Goal: Task Accomplishment & Management: Manage account settings

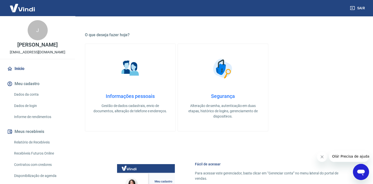
scroll to position [53, 0]
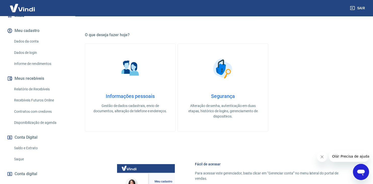
click at [23, 157] on link "Saque" at bounding box center [40, 159] width 57 height 10
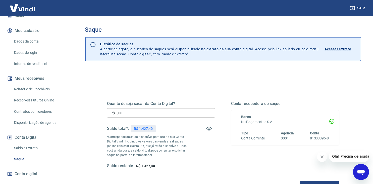
click at [128, 114] on input "R$ 0,00" at bounding box center [161, 112] width 108 height 9
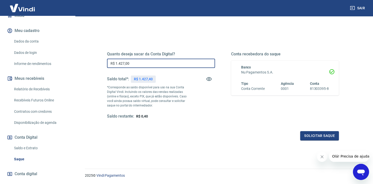
scroll to position [53, 0]
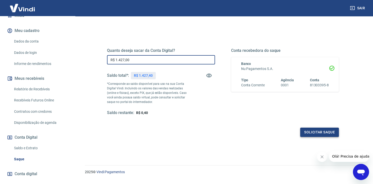
type input "R$ 1.427,00"
click at [318, 132] on button "Solicitar saque" at bounding box center [319, 131] width 39 height 9
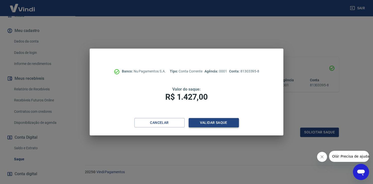
click at [213, 122] on button "Validar saque" at bounding box center [214, 122] width 50 height 9
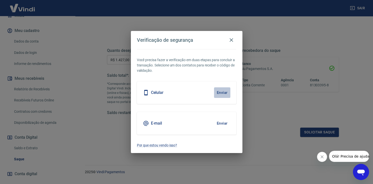
click at [225, 92] on button "Enviar" at bounding box center [222, 92] width 16 height 11
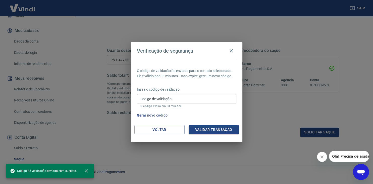
click at [199, 97] on input "Código de validação" at bounding box center [187, 98] width 100 height 9
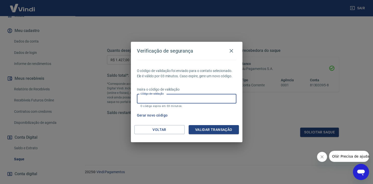
click at [150, 117] on button "Gerar novo código" at bounding box center [152, 115] width 35 height 9
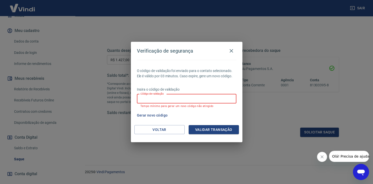
click at [163, 100] on input "Código de validação" at bounding box center [187, 98] width 100 height 9
click at [154, 116] on button "Gerar novo código" at bounding box center [152, 115] width 35 height 9
click at [175, 97] on input "Código de validação" at bounding box center [187, 98] width 100 height 9
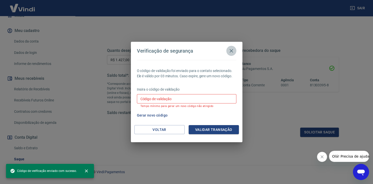
click at [233, 51] on icon "button" at bounding box center [231, 51] width 6 height 6
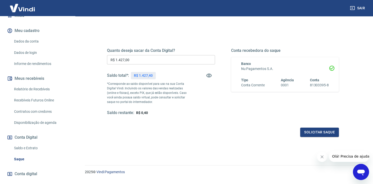
scroll to position [64, 0]
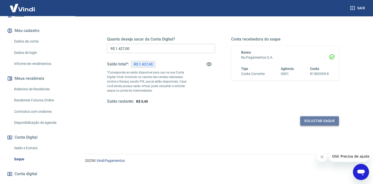
click at [315, 122] on button "Solicitar saque" at bounding box center [319, 120] width 39 height 9
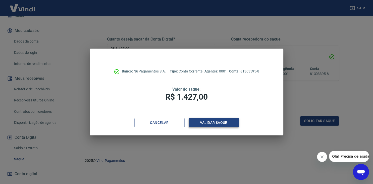
click at [204, 122] on button "Validar saque" at bounding box center [214, 122] width 50 height 9
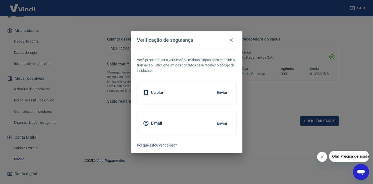
click at [222, 94] on button "Enviar" at bounding box center [222, 92] width 16 height 11
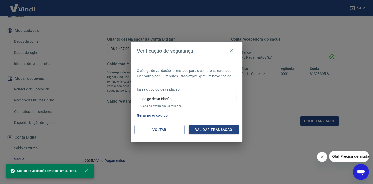
click at [194, 101] on input "Código de validação" at bounding box center [187, 98] width 100 height 9
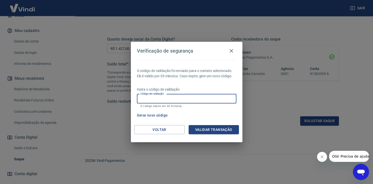
click at [193, 100] on input "Código de validação" at bounding box center [187, 98] width 100 height 9
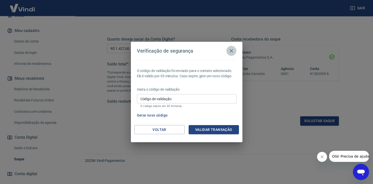
drag, startPoint x: 229, startPoint y: 52, endPoint x: 232, endPoint y: 54, distance: 3.3
click at [229, 52] on icon "button" at bounding box center [231, 51] width 6 height 6
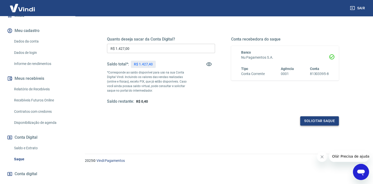
click at [305, 118] on button "Solicitar saque" at bounding box center [319, 120] width 39 height 9
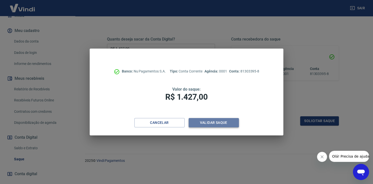
click at [199, 124] on button "Validar saque" at bounding box center [214, 122] width 50 height 9
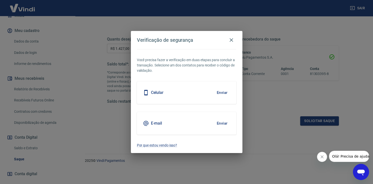
click at [222, 122] on button "Enviar" at bounding box center [222, 123] width 16 height 11
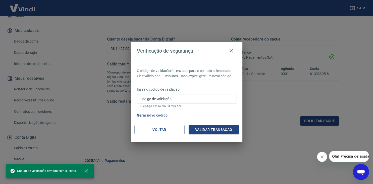
click at [184, 100] on input "Código de validação" at bounding box center [187, 98] width 100 height 9
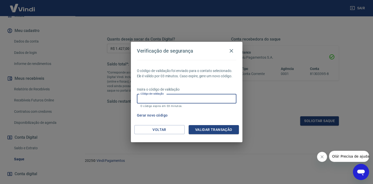
paste input "395313"
type input "395313"
click at [204, 129] on button "Validar transação" at bounding box center [214, 129] width 50 height 9
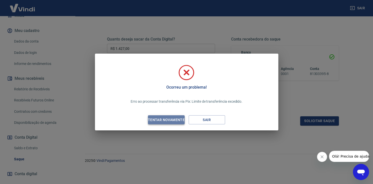
click at [174, 119] on div "Tentar novamente" at bounding box center [166, 120] width 49 height 6
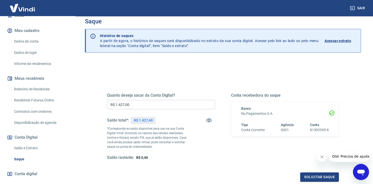
scroll to position [0, 0]
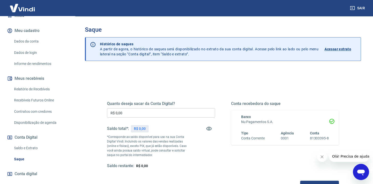
click at [359, 132] on div "Quanto deseja sacar da Conta Digital? R$ 0,00 ​ Saldo total*: R$ 0,00 *Correspo…" at bounding box center [223, 159] width 276 height 180
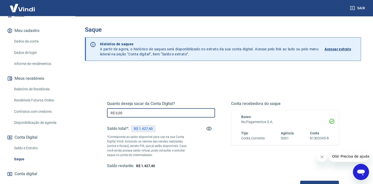
click at [143, 108] on input "R$ 0,00" at bounding box center [161, 112] width 108 height 9
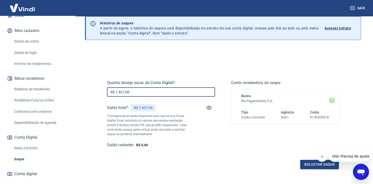
scroll to position [64, 0]
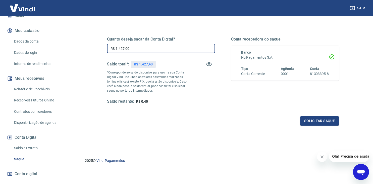
type input "R$ 1.427,00"
click at [172, 80] on p "*Corresponde ao saldo disponível para uso na sua Conta Digital Vindi. Incluindo…" at bounding box center [147, 81] width 81 height 23
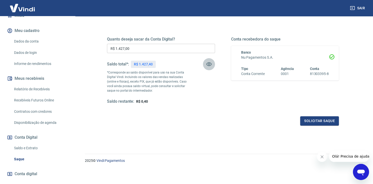
click at [209, 64] on icon "button" at bounding box center [209, 64] width 6 height 6
click at [209, 64] on icon "button" at bounding box center [209, 64] width 6 height 5
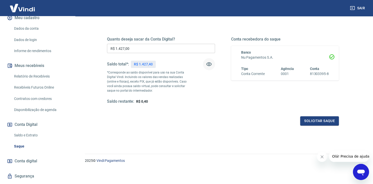
scroll to position [78, 0]
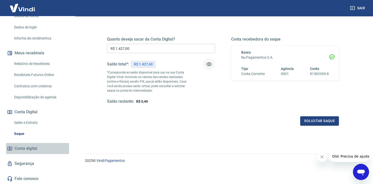
click at [21, 148] on span "Conta digital" at bounding box center [26, 148] width 23 height 7
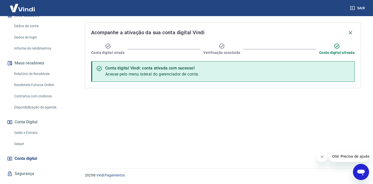
scroll to position [78, 0]
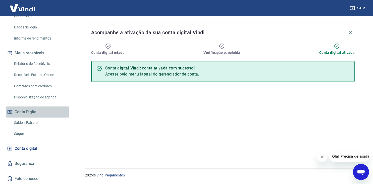
click at [27, 110] on button "Conta Digital" at bounding box center [37, 111] width 63 height 11
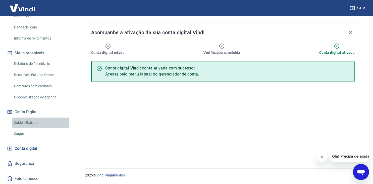
click at [29, 123] on link "Saldo e Extrato" at bounding box center [40, 122] width 57 height 10
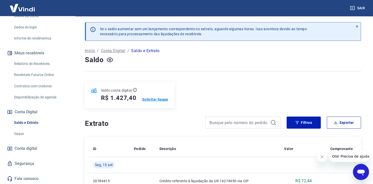
click at [153, 97] on p "Solicitar Saque" at bounding box center [155, 99] width 26 height 5
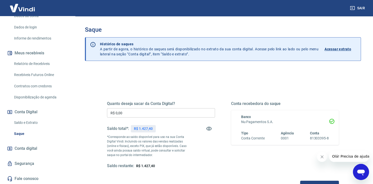
click at [140, 115] on input "R$ 0,00" at bounding box center [161, 112] width 108 height 9
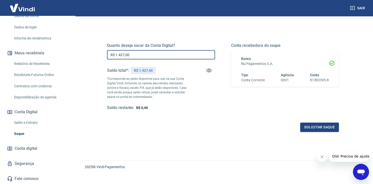
scroll to position [64, 0]
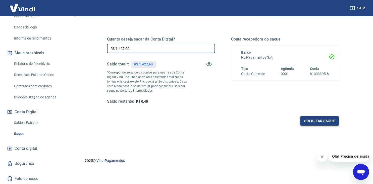
type input "R$ 1.427,00"
click at [309, 122] on button "Solicitar saque" at bounding box center [319, 120] width 39 height 9
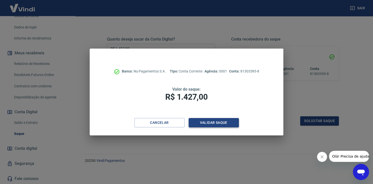
click at [217, 124] on button "Validar saque" at bounding box center [214, 122] width 50 height 9
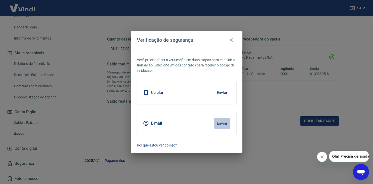
click at [222, 125] on button "Enviar" at bounding box center [222, 123] width 16 height 11
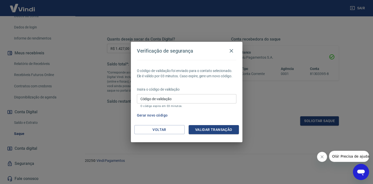
click at [185, 96] on input "Código de validação" at bounding box center [187, 98] width 100 height 9
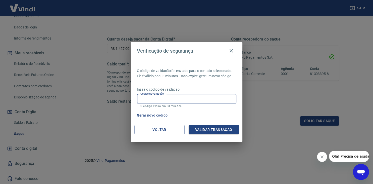
paste input "881980"
type input "881980"
click at [213, 129] on button "Validar transação" at bounding box center [214, 129] width 50 height 9
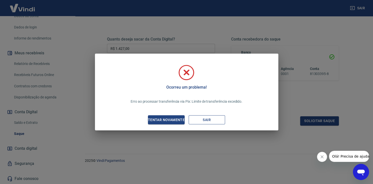
click at [219, 120] on button "Sair" at bounding box center [207, 119] width 36 height 9
